Goal: Find specific page/section: Find specific page/section

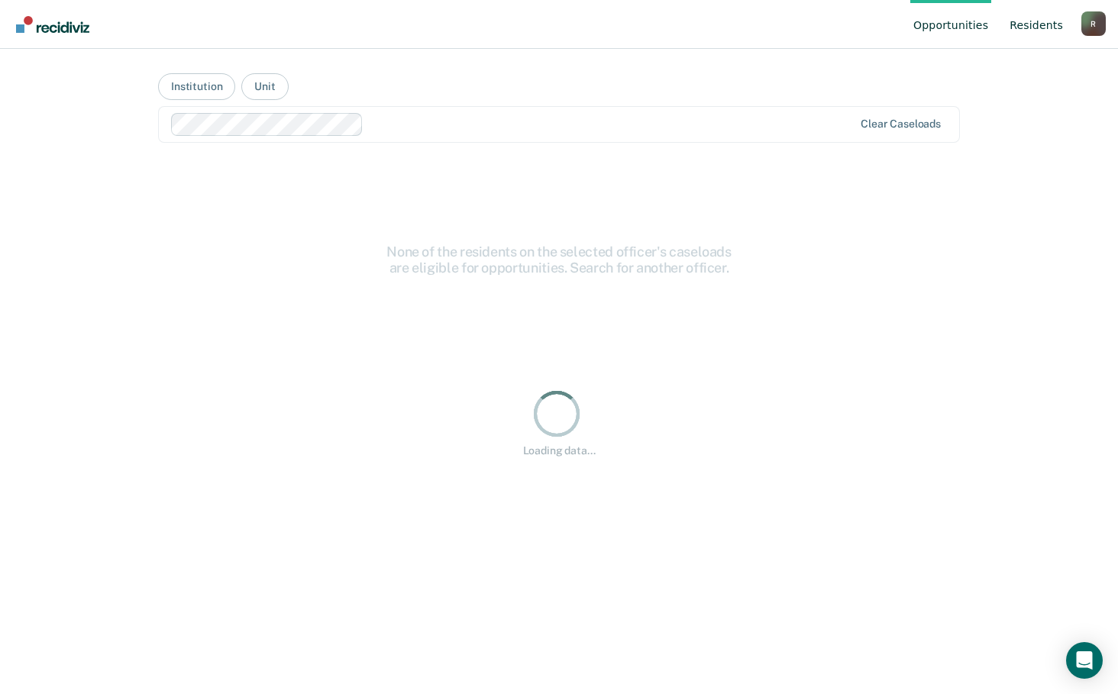
click at [1035, 27] on link "Resident s" at bounding box center [1036, 24] width 60 height 49
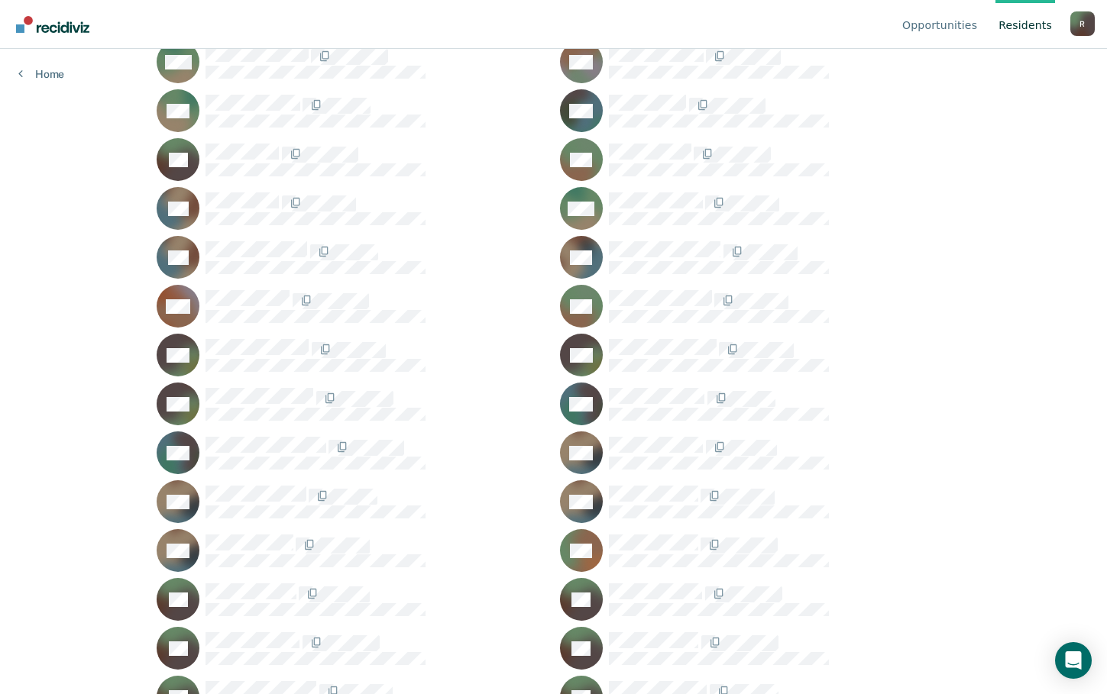
scroll to position [55959, 0]
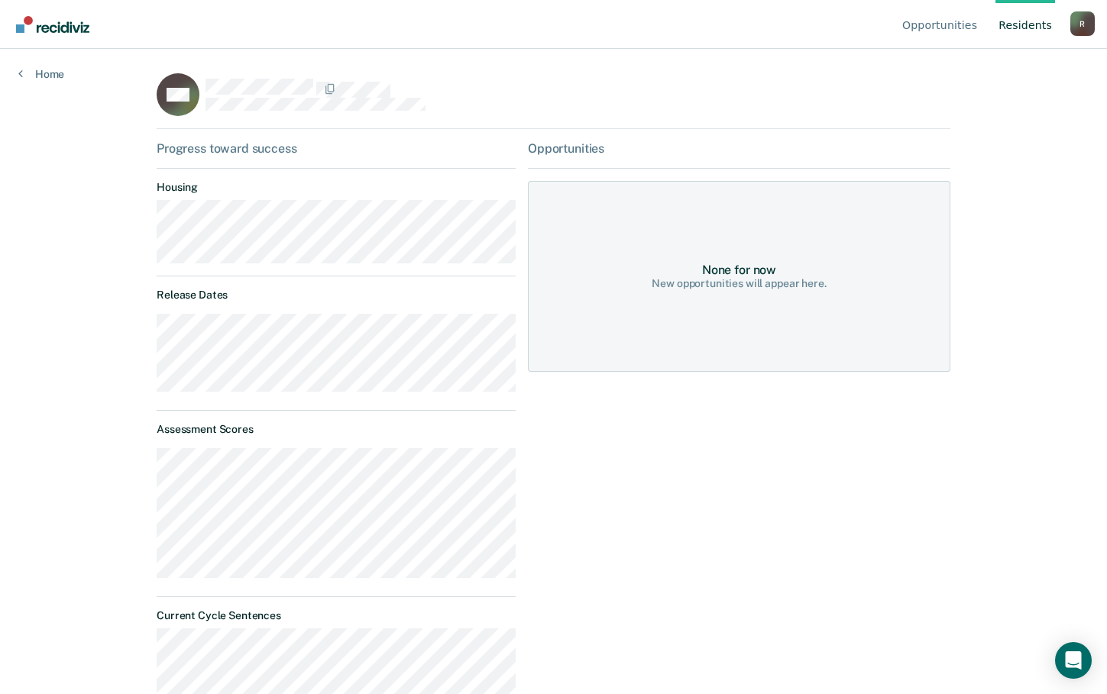
click at [526, 82] on div "BW" at bounding box center [553, 101] width 793 height 56
